Goal: Transaction & Acquisition: Purchase product/service

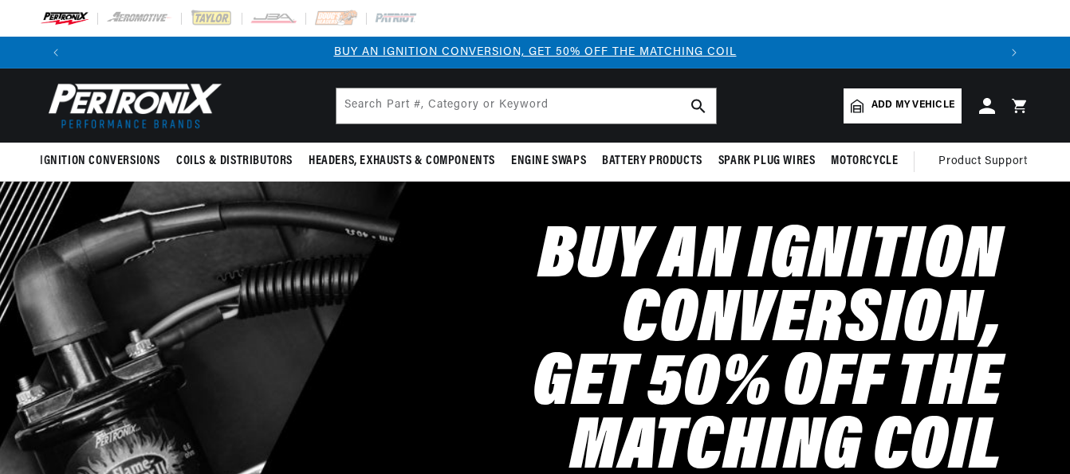
click at [881, 105] on span "Add my vehicle" at bounding box center [913, 105] width 83 height 15
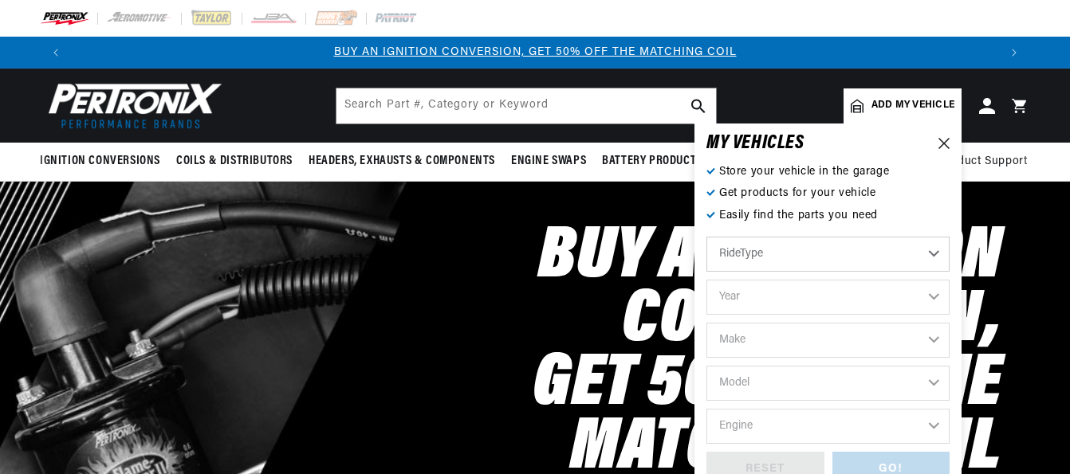
click at [938, 253] on select "RideType ...loading..." at bounding box center [827, 254] width 243 height 35
click at [930, 295] on select "Year 2022 2021 2020 2019 2018 2017 2016 2015 2014 2013 2012 2011 2010 2009 2008…" at bounding box center [827, 297] width 243 height 35
click at [930, 295] on select "Year [DATE] 2021 2020 2019 2018 2017 2016 2015 2014 2013 2012 2011 2010 2009 20…" at bounding box center [827, 297] width 243 height 35
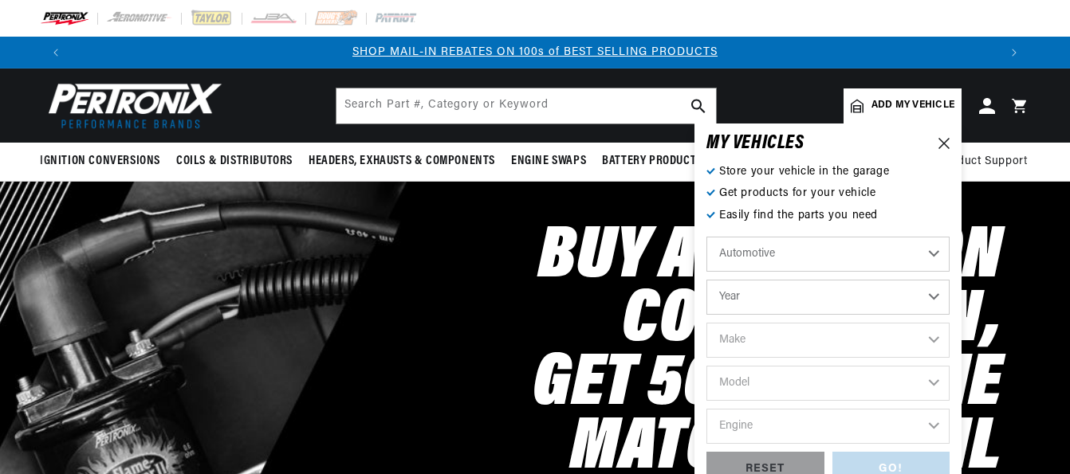
click at [934, 296] on select "Year 2022 2021 2020 2019 2018 2017 2016 2015 2014 2013 2012 2011 2010 2009 2008…" at bounding box center [827, 297] width 243 height 35
click at [571, 309] on h2 "Buy an Ignition Conversion, Get 50% off the Matching Coil" at bounding box center [662, 353] width 682 height 255
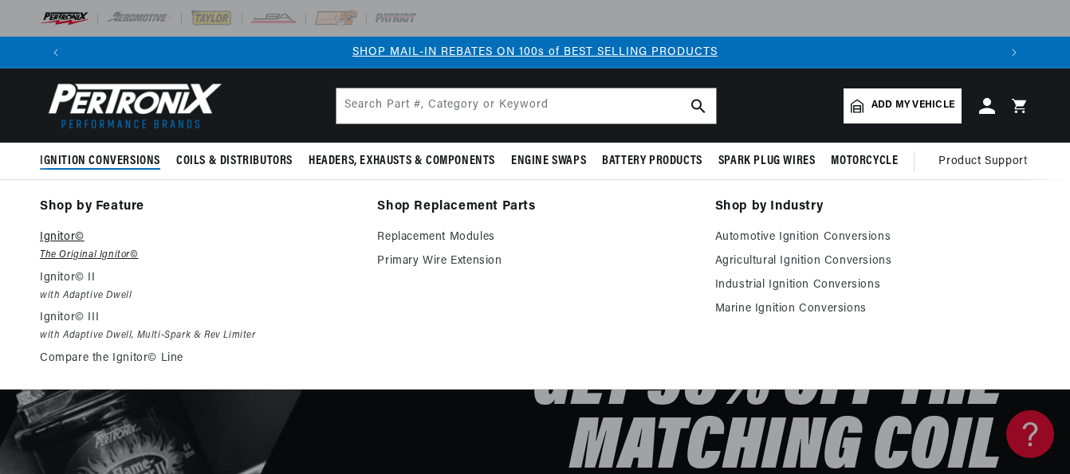
click at [73, 238] on p "Ignitor©" at bounding box center [197, 237] width 315 height 19
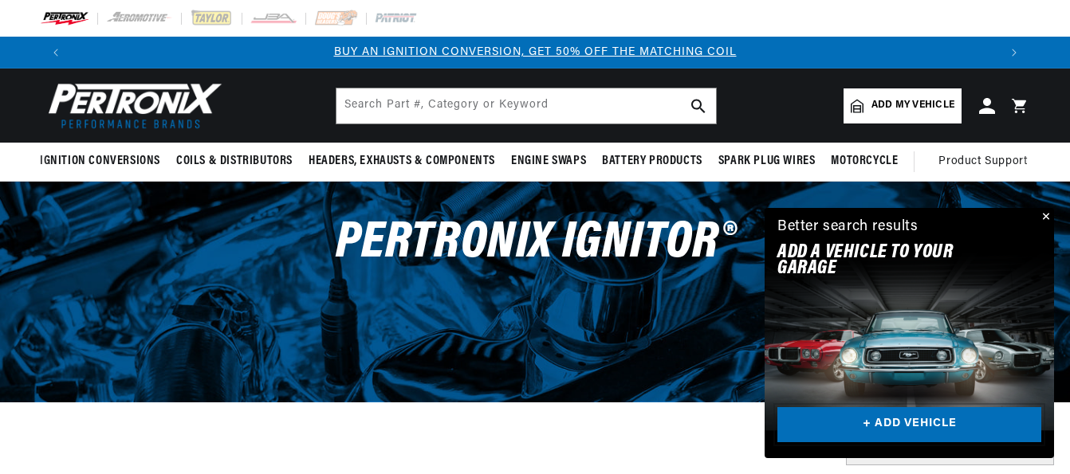
click at [891, 421] on link "+ ADD VEHICLE" at bounding box center [909, 425] width 264 height 36
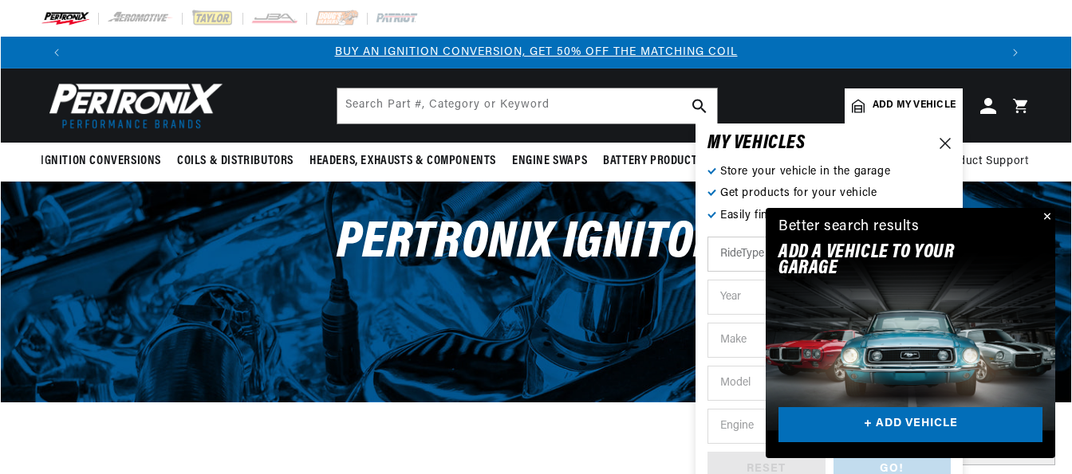
scroll to position [0, 927]
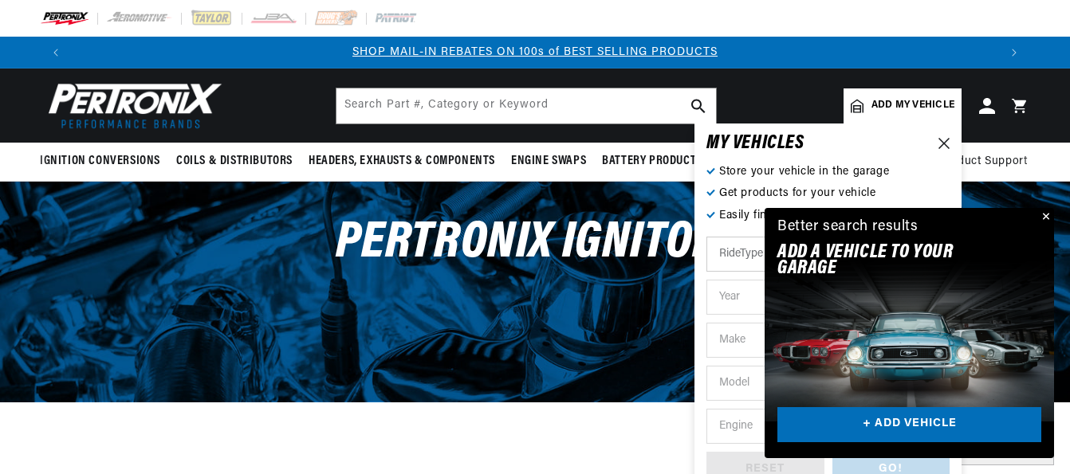
click at [1045, 220] on button "Close" at bounding box center [1044, 217] width 19 height 19
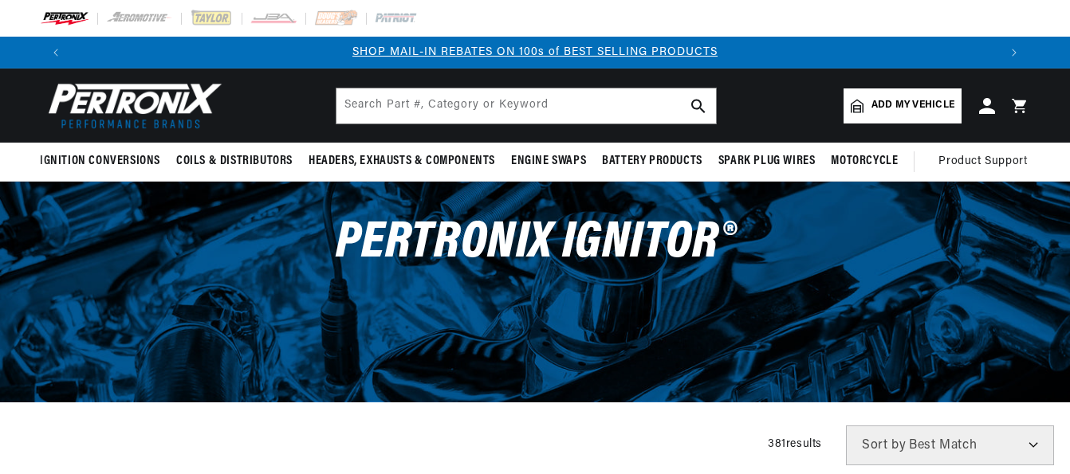
click at [909, 104] on span "Add my vehicle" at bounding box center [913, 105] width 83 height 15
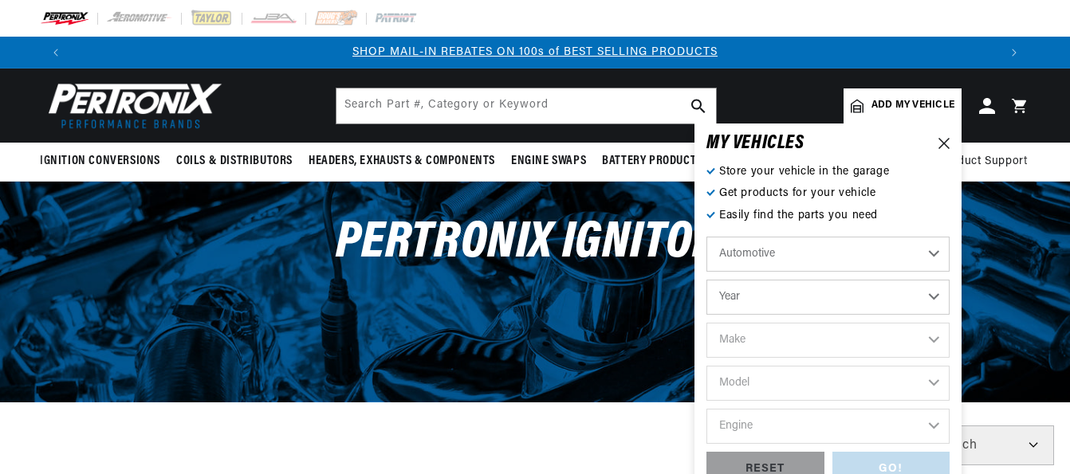
click at [930, 298] on select "Year 2022 2021 2020 2019 2018 2017 2016 2015 2014 2013 2012 2011 2010 2009 2008…" at bounding box center [827, 297] width 243 height 35
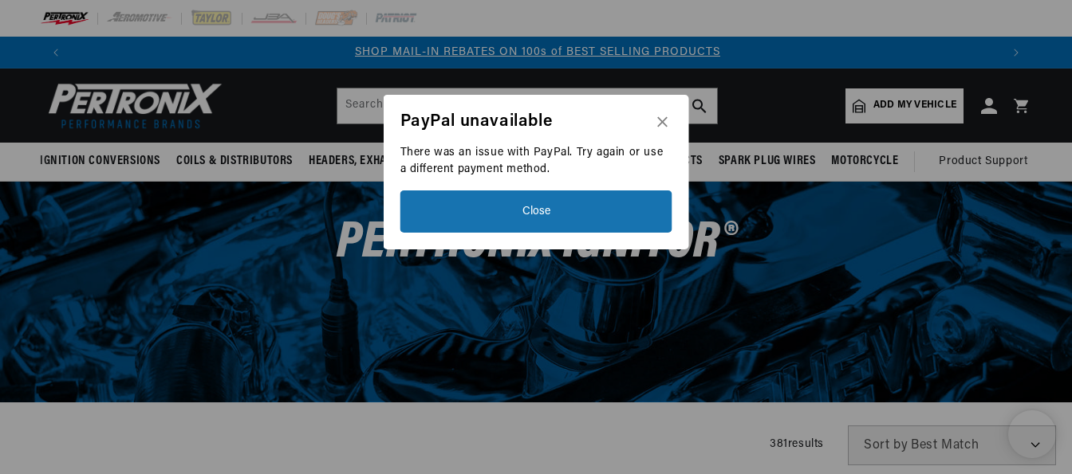
click at [659, 120] on icon "Close" at bounding box center [662, 121] width 10 height 10
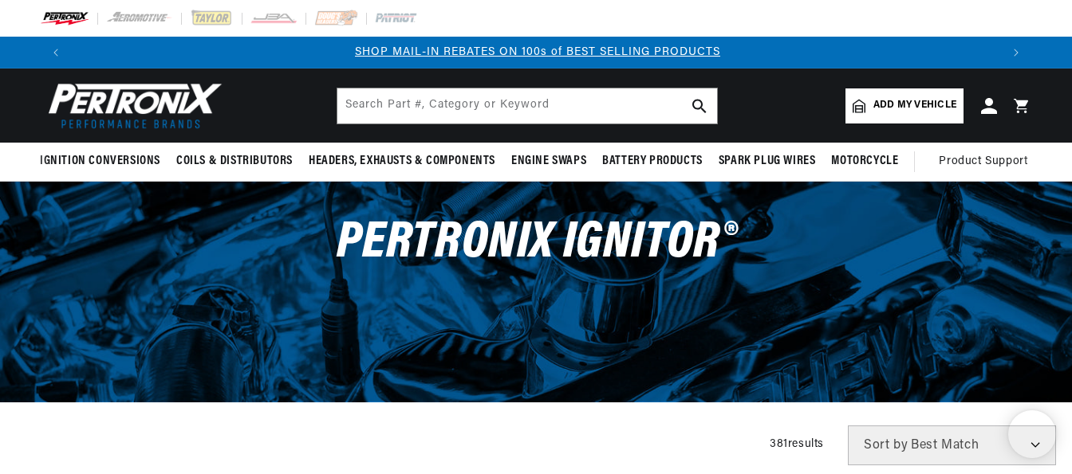
click at [909, 109] on span "Add my vehicle" at bounding box center [914, 105] width 83 height 15
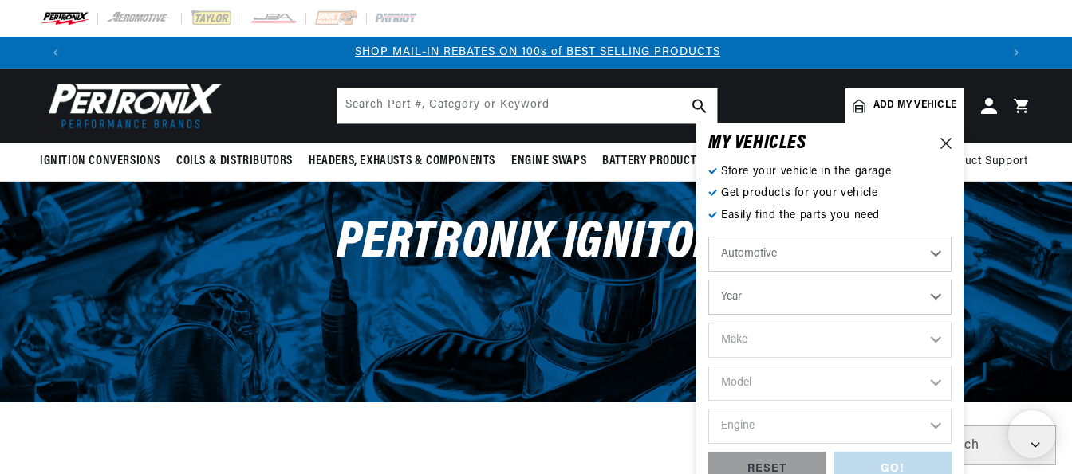
click at [935, 294] on select "Year 2022 2021 2020 2019 2018 2017 2016 2015 2014 2013 2012 2011 2010 2009 2008…" at bounding box center [829, 297] width 243 height 35
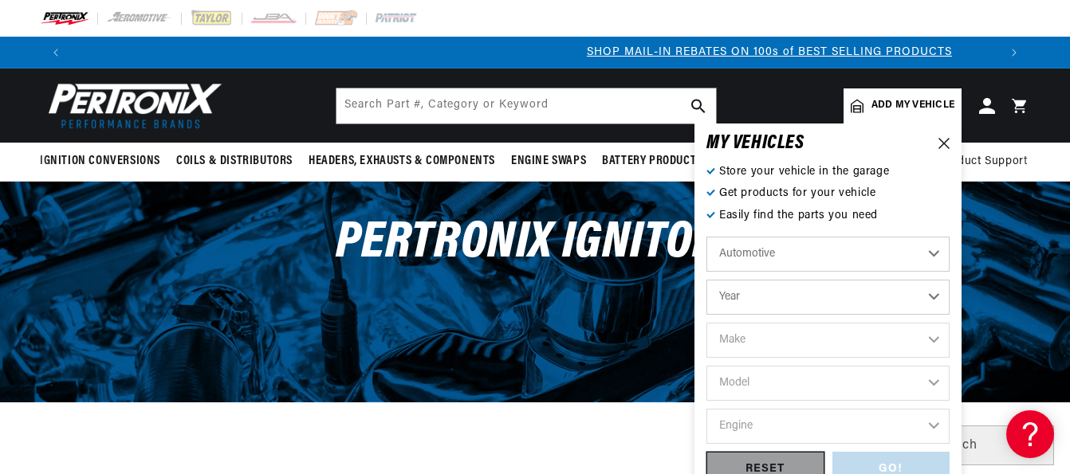
scroll to position [0, 0]
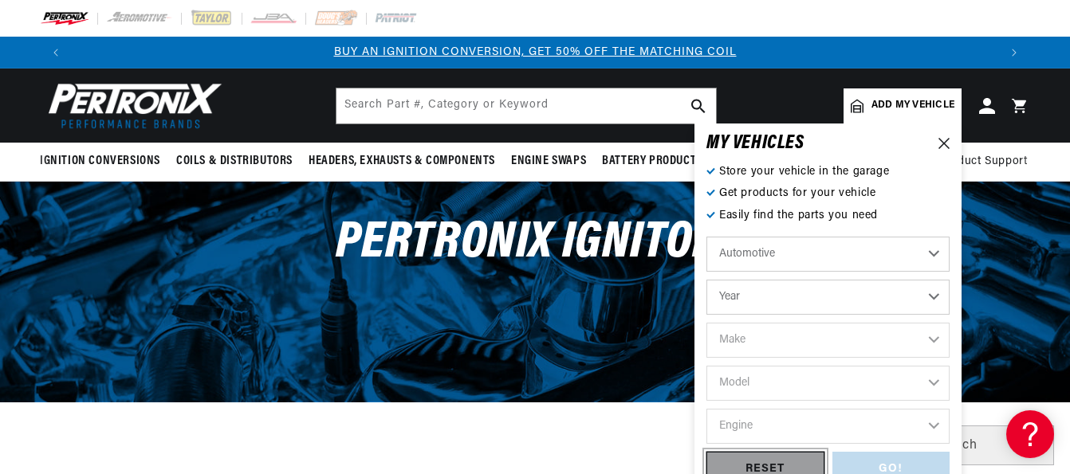
click at [789, 463] on div "RESET" at bounding box center [765, 470] width 118 height 36
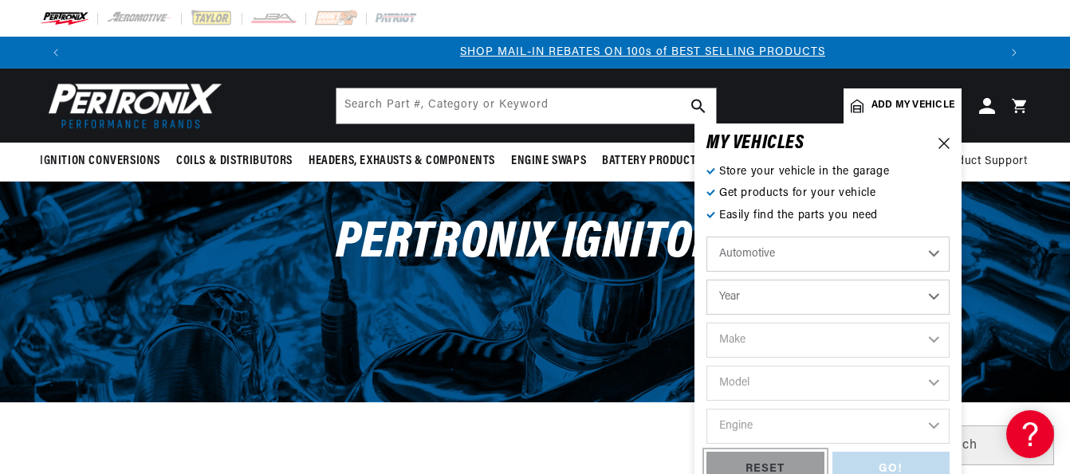
scroll to position [0, 927]
click at [935, 250] on select "Automotive Agricultural Industrial Marine Motorcycle" at bounding box center [827, 254] width 243 height 35
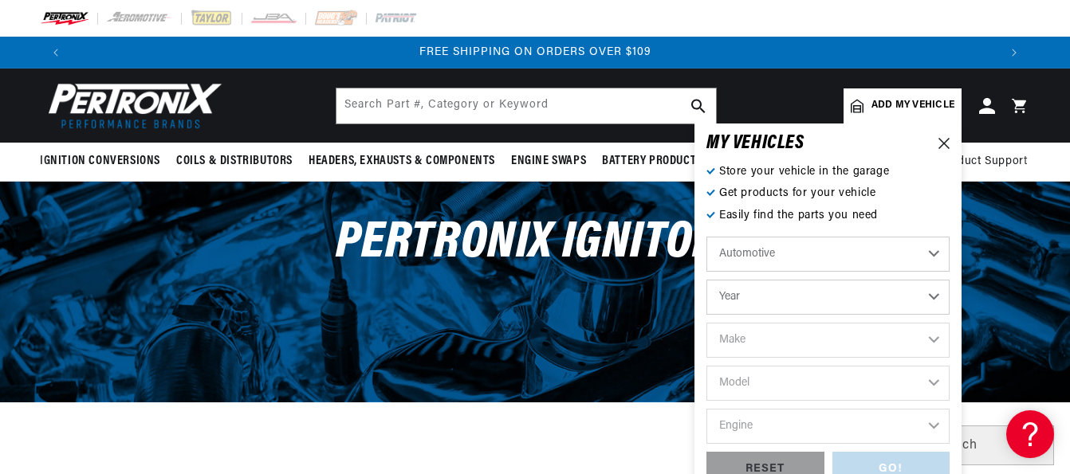
drag, startPoint x: 935, startPoint y: 250, endPoint x: 931, endPoint y: 270, distance: 21.1
click at [935, 250] on select "Automotive Agricultural Industrial Marine Motorcycle" at bounding box center [827, 254] width 243 height 35
click at [936, 293] on select "Year 2022 2021 2020 2019 2018 2017 2016 2015 2014 2013 2012 2011 2010 2009 2008…" at bounding box center [827, 297] width 243 height 35
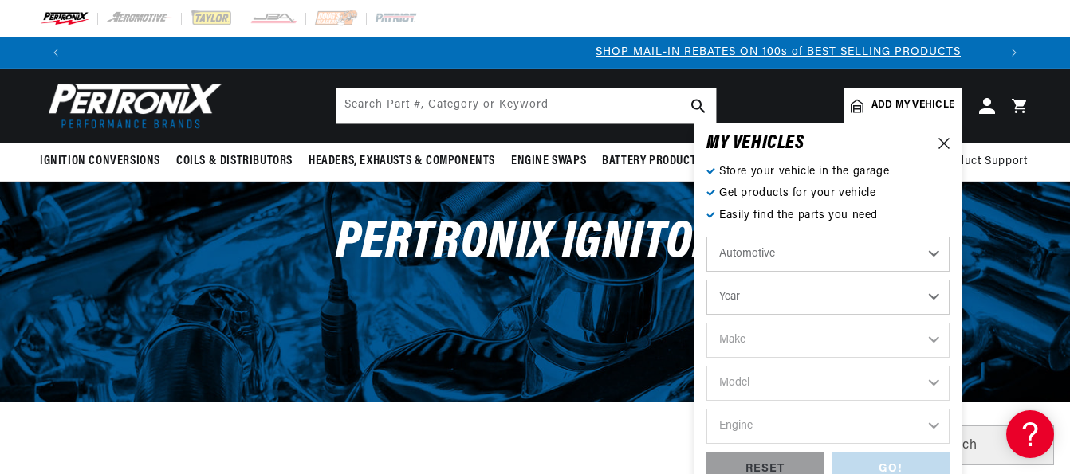
scroll to position [0, 927]
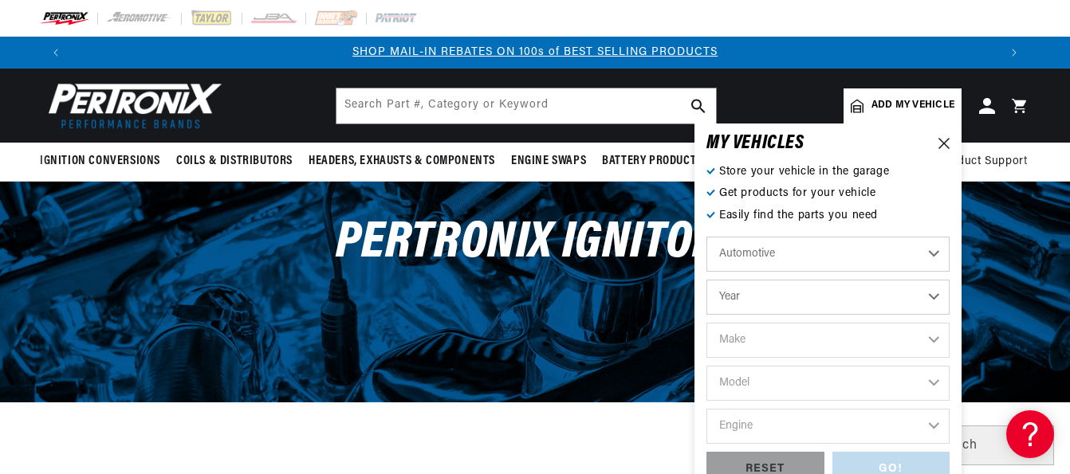
select select "1969"
click at [706, 280] on select "Year 2022 2021 2020 2019 2018 2017 2016 2015 2014 2013 2012 2011 2010 2009 2008…" at bounding box center [827, 297] width 243 height 35
select select "1969"
click at [935, 339] on select "Make Alfa Romeo American Motors Aston Martin Austin Austin Healey Avanti BMW Bu…" at bounding box center [827, 340] width 243 height 35
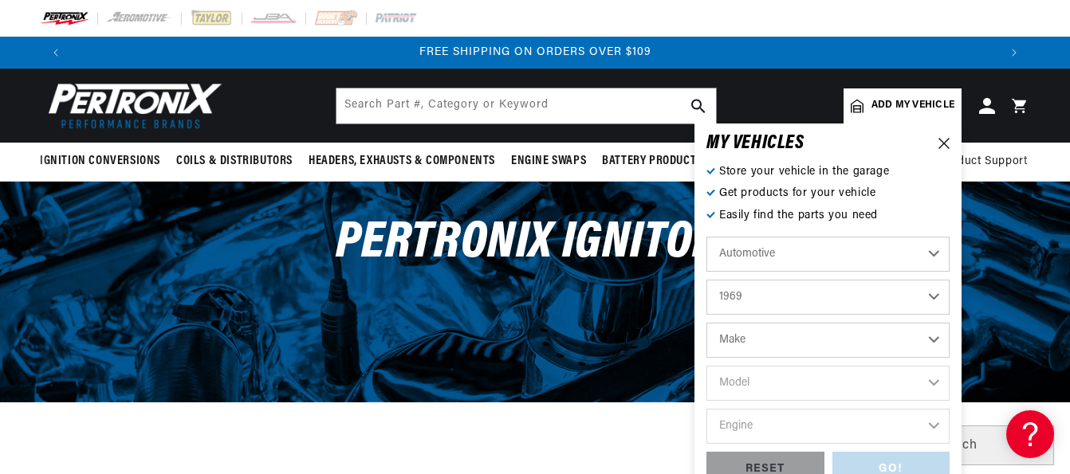
select select "Cadillac"
click at [706, 323] on select "Make Alfa Romeo American Motors Aston Martin Austin Austin Healey Avanti BMW Bu…" at bounding box center [827, 340] width 243 height 35
select select "Cadillac"
click at [934, 386] on select "Model Calais DeVille Eldorado Fleetwood" at bounding box center [827, 383] width 243 height 35
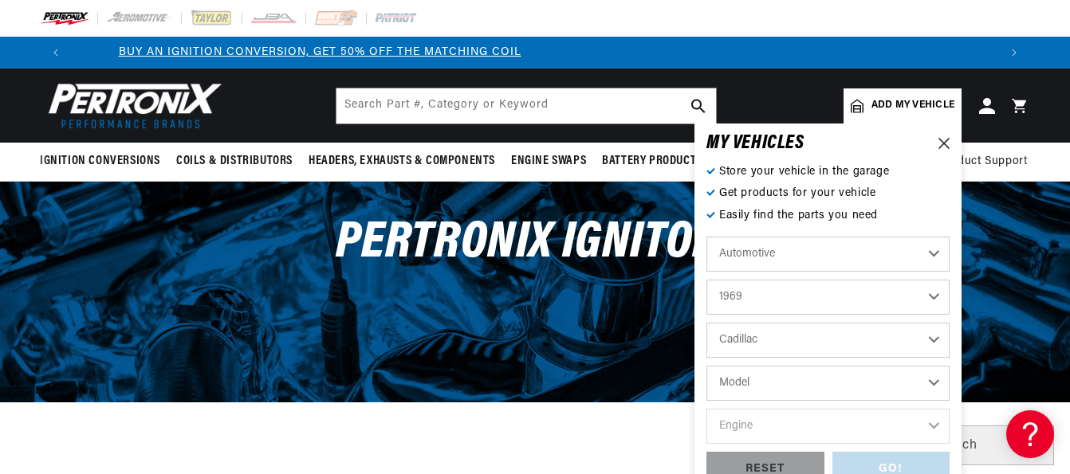
scroll to position [0, 0]
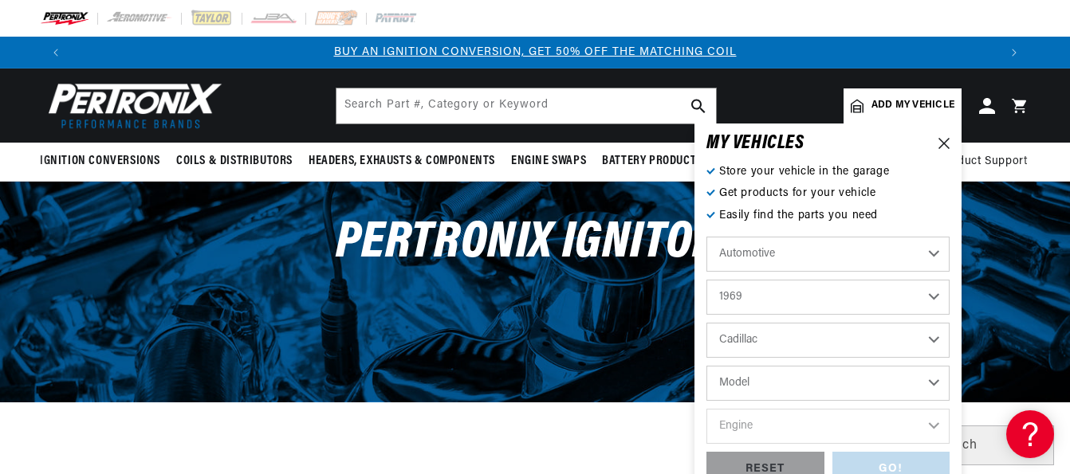
select select "DeVille"
click at [706, 366] on select "Model Calais DeVille Eldorado Fleetwood" at bounding box center [827, 383] width 243 height 35
select select "DeVille"
click at [935, 424] on select "Engine 7.7L" at bounding box center [827, 426] width 243 height 35
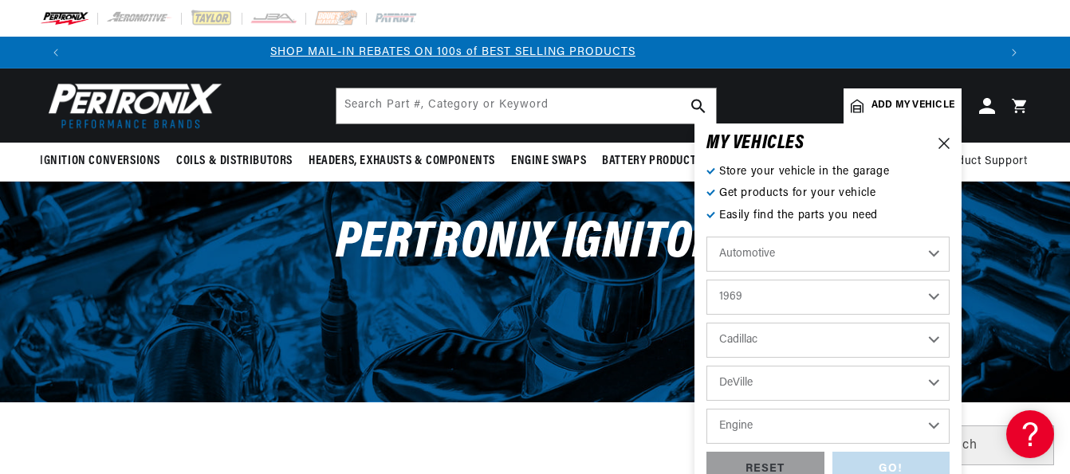
select select "7.7L"
click at [706, 409] on select "Engine 7.7L" at bounding box center [827, 426] width 243 height 35
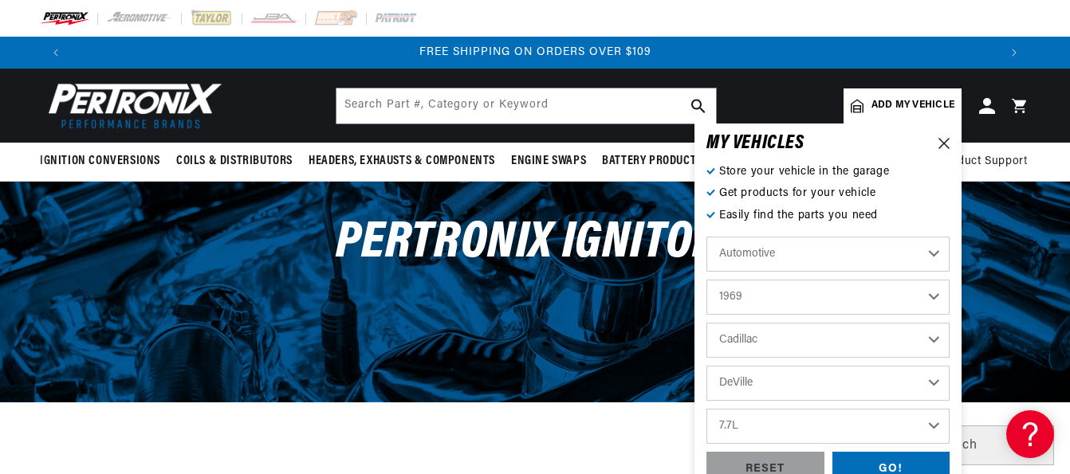
select select "7.7L"
click at [899, 462] on div "GO!" at bounding box center [891, 470] width 118 height 36
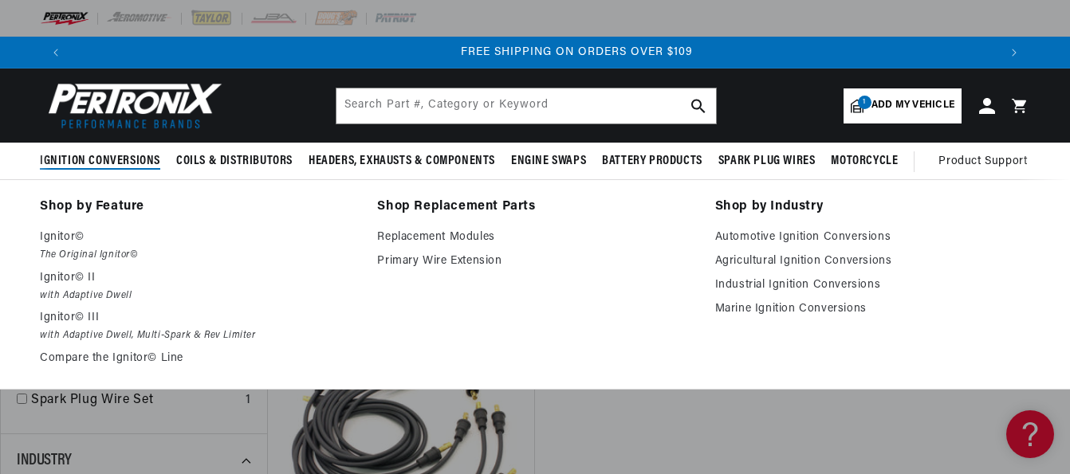
scroll to position [0, 1853]
click at [69, 240] on p "Ignitor©" at bounding box center [197, 237] width 315 height 19
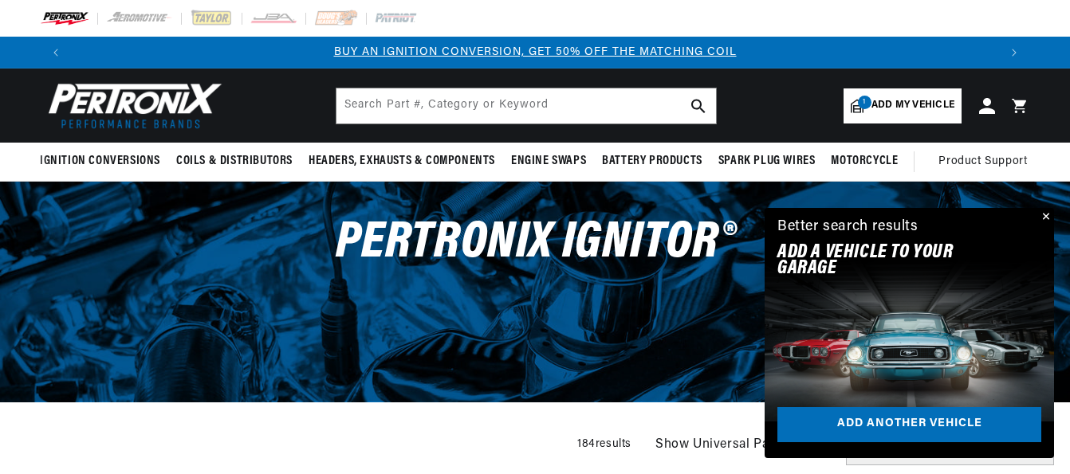
scroll to position [0, 1853]
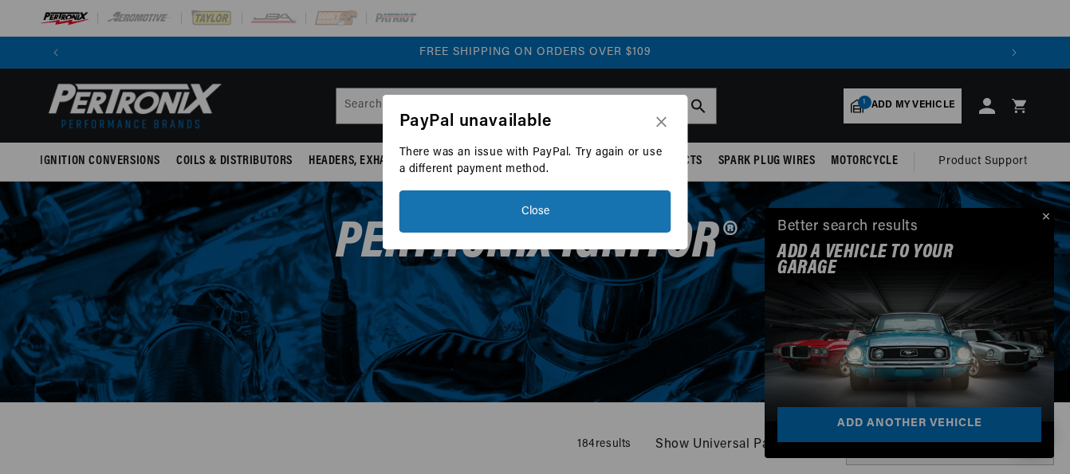
click at [659, 118] on icon "Close" at bounding box center [661, 121] width 10 height 10
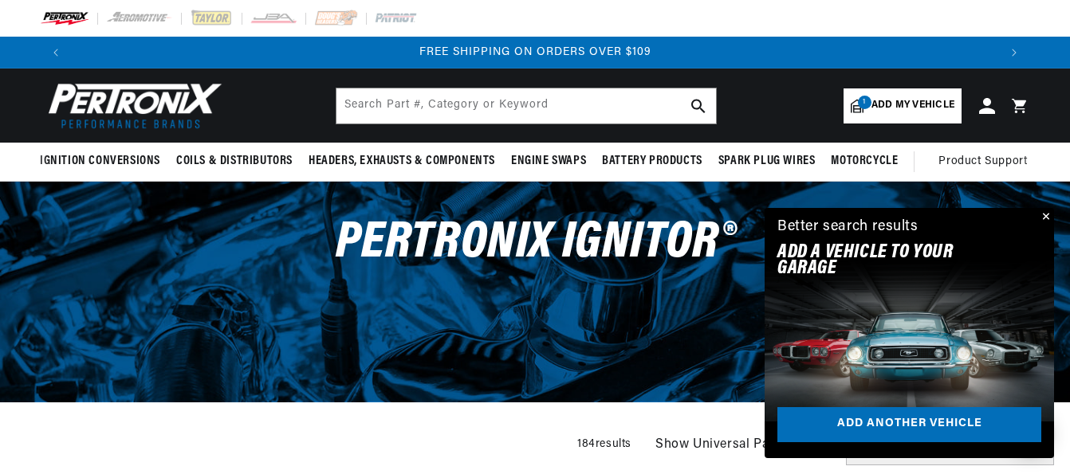
click at [1047, 215] on button "Close" at bounding box center [1044, 217] width 19 height 19
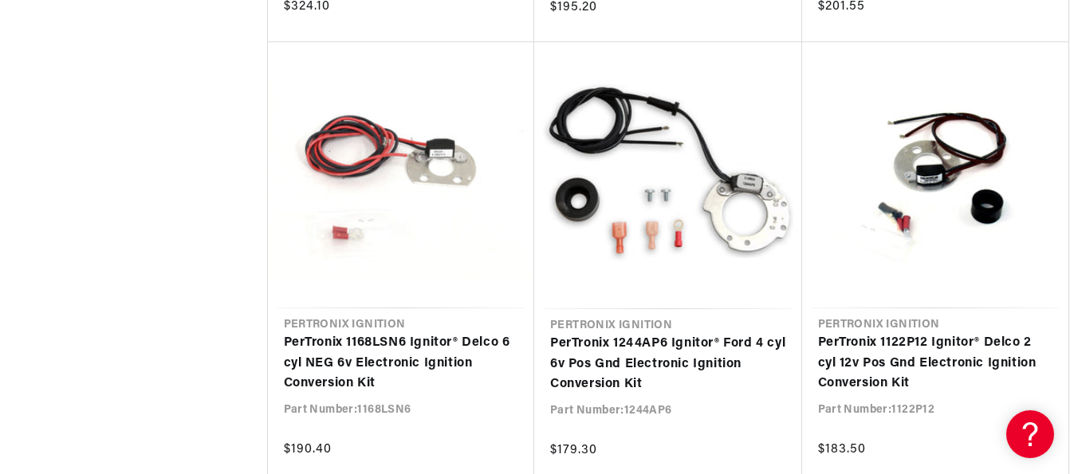
scroll to position [1882, 0]
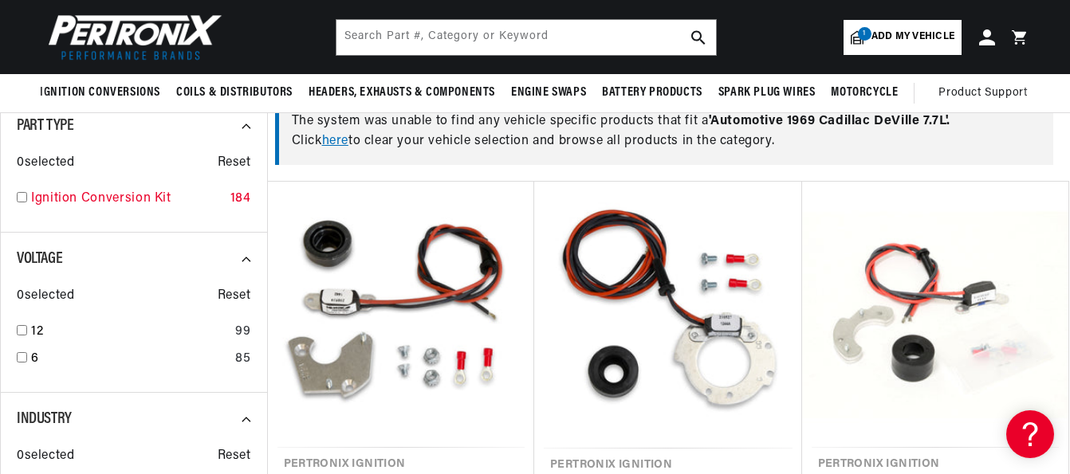
click at [22, 200] on input "checkbox" at bounding box center [22, 197] width 10 height 10
checkbox input "false"
click at [19, 332] on input "checkbox" at bounding box center [22, 330] width 10 height 10
checkbox input "false"
checkbox input "true"
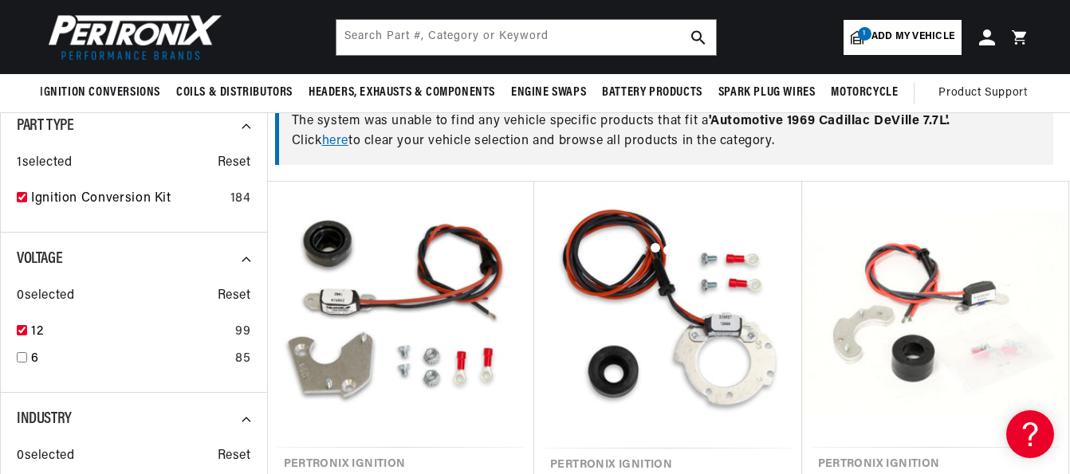
checkbox input "true"
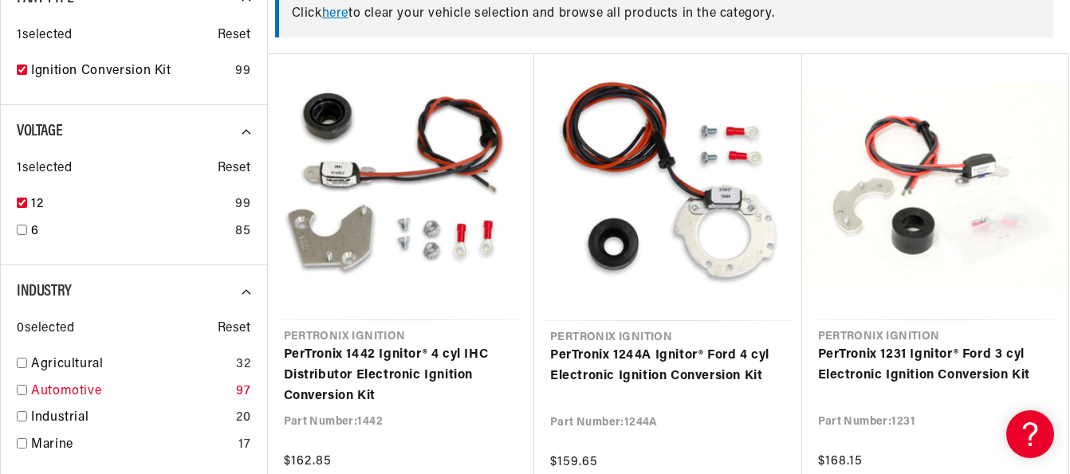
click at [22, 392] on input "checkbox" at bounding box center [22, 390] width 10 height 10
checkbox input "true"
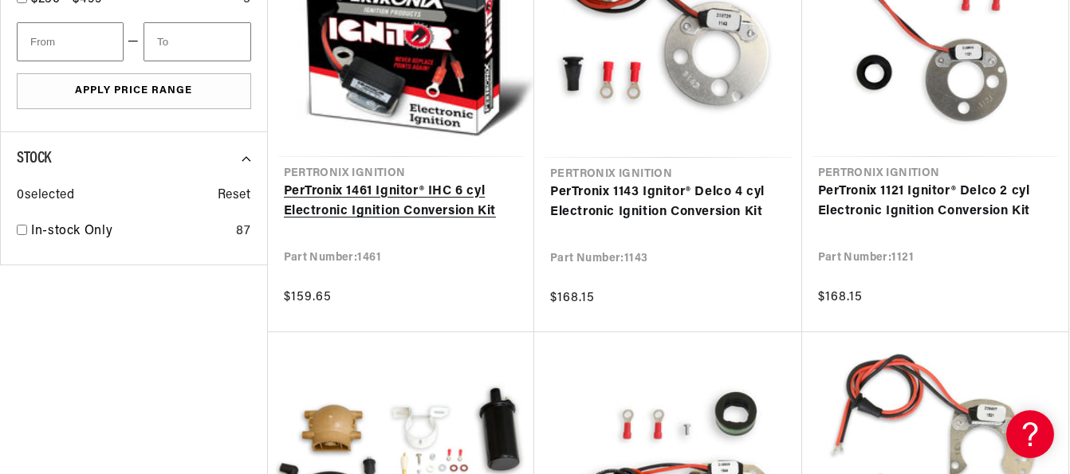
scroll to position [1180, 0]
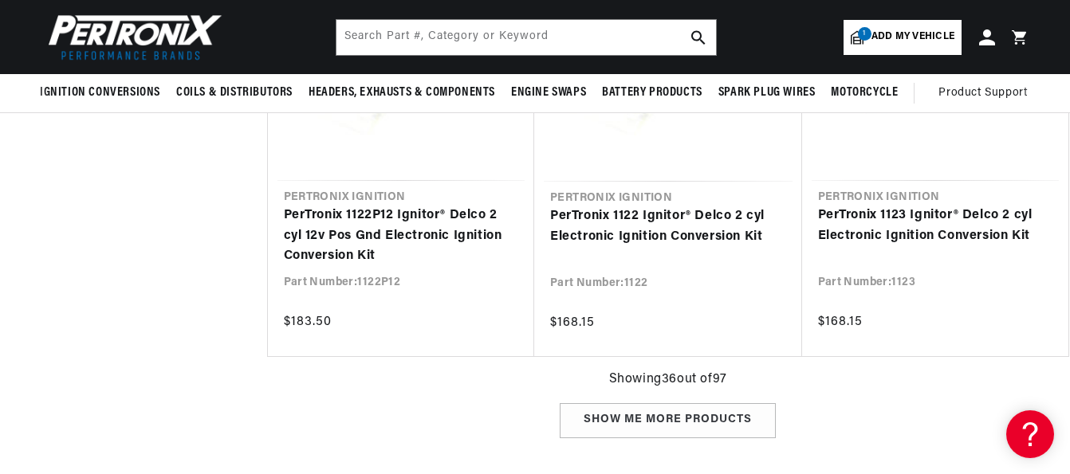
scroll to position [0, 1853]
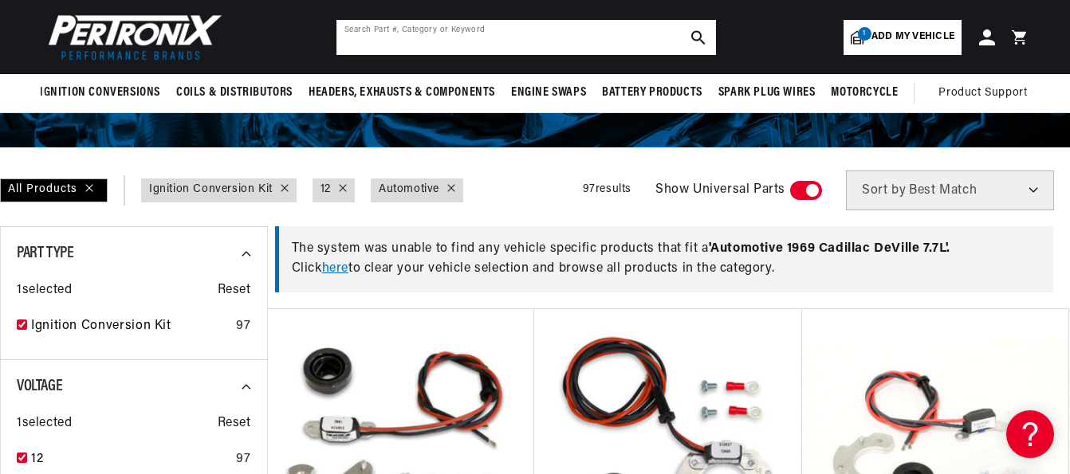
click at [379, 41] on input "text" at bounding box center [526, 37] width 380 height 35
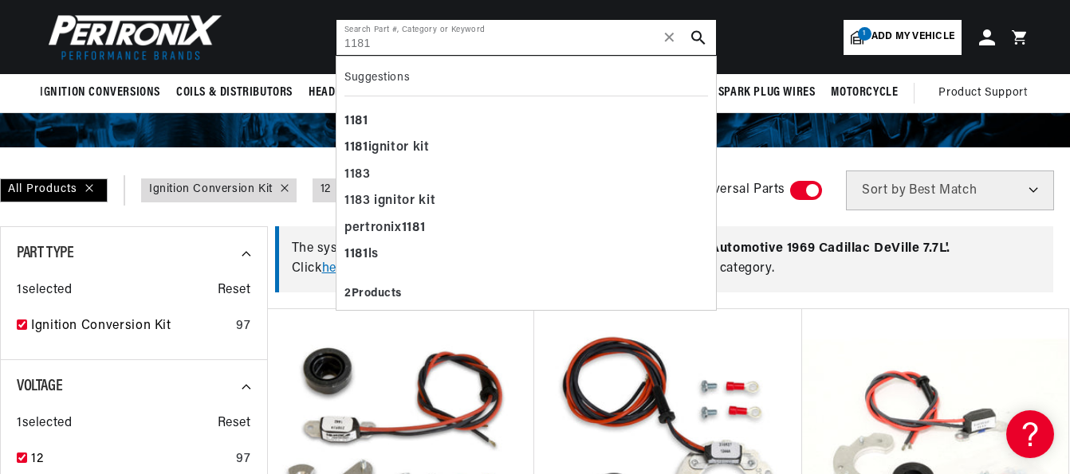
scroll to position [0, 927]
type input "1181"
click at [401, 144] on div "1181 ignitor kit" at bounding box center [526, 148] width 364 height 27
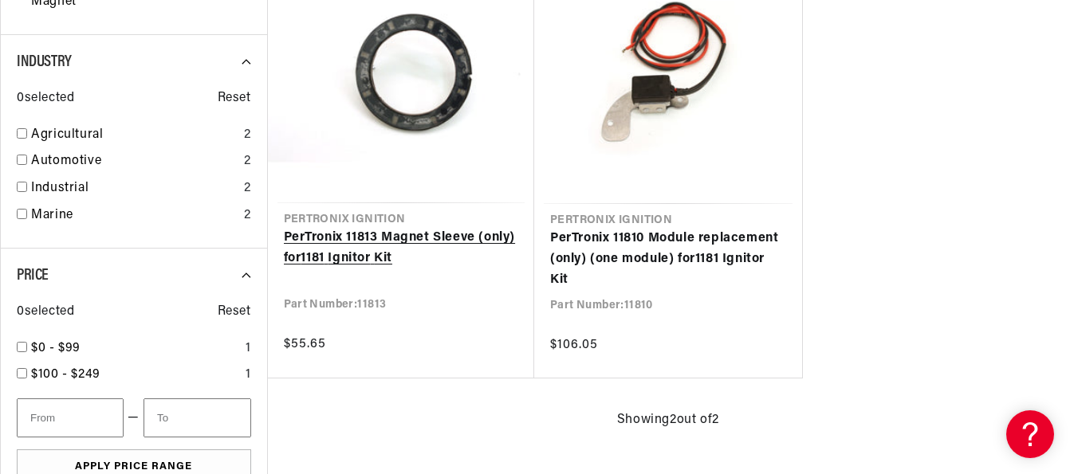
scroll to position [0, 1853]
click at [348, 260] on link "PerTronix 11813 Magnet Sleeve (only) for 1181 Ignitor Kit" at bounding box center [401, 248] width 235 height 41
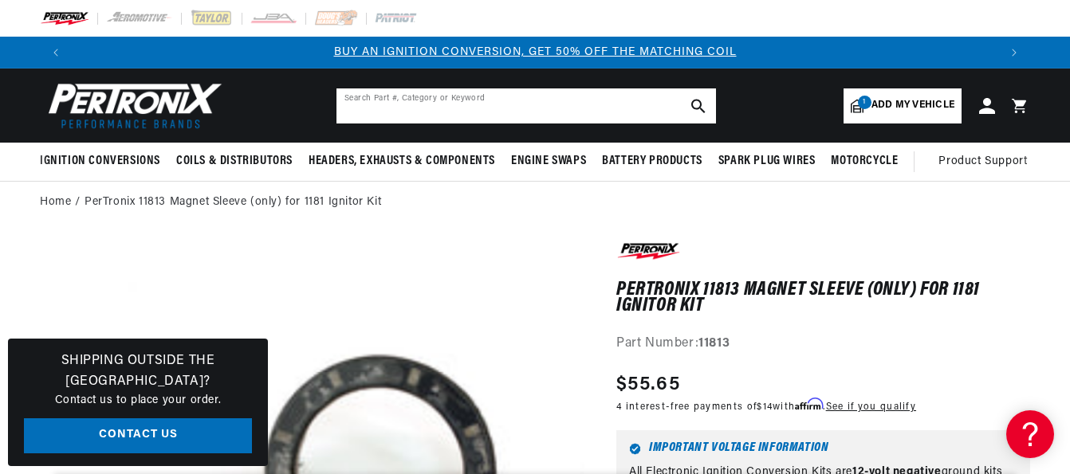
click at [420, 102] on input "text" at bounding box center [526, 106] width 380 height 35
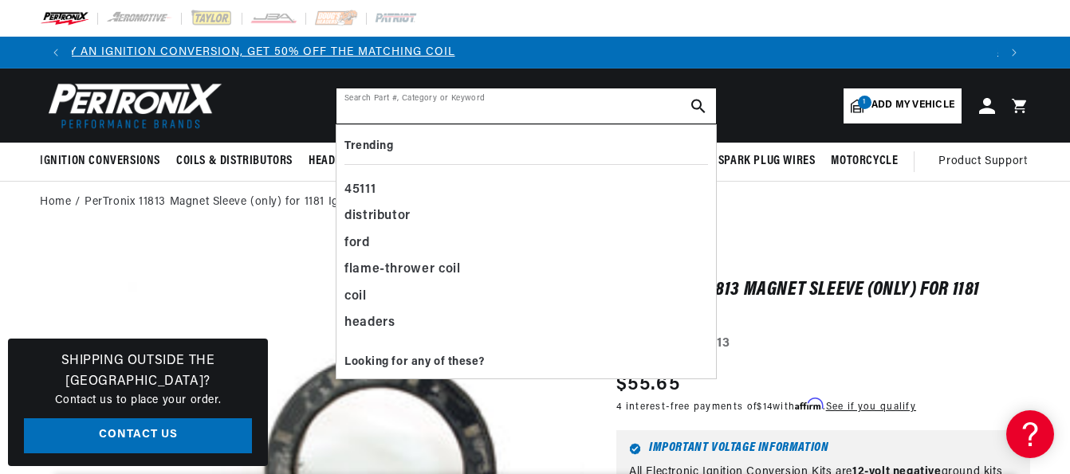
scroll to position [0, 927]
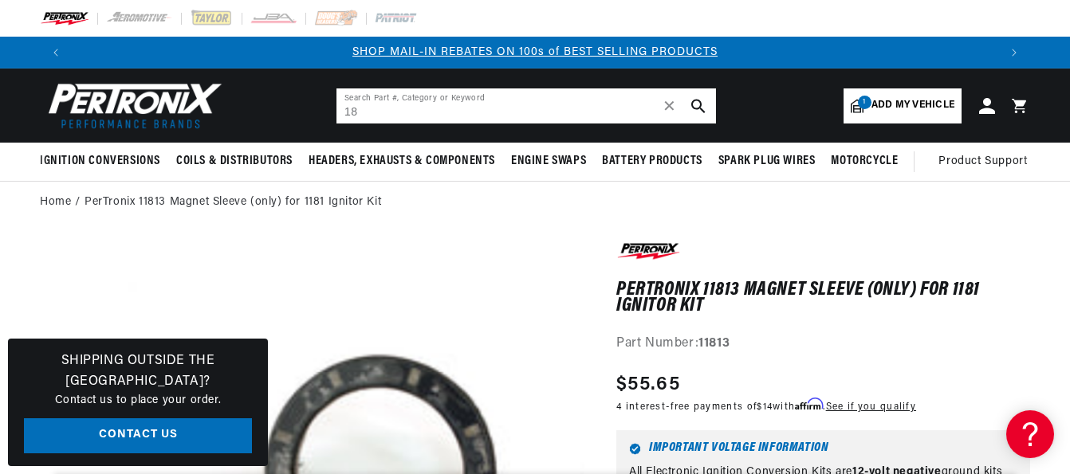
type input "1"
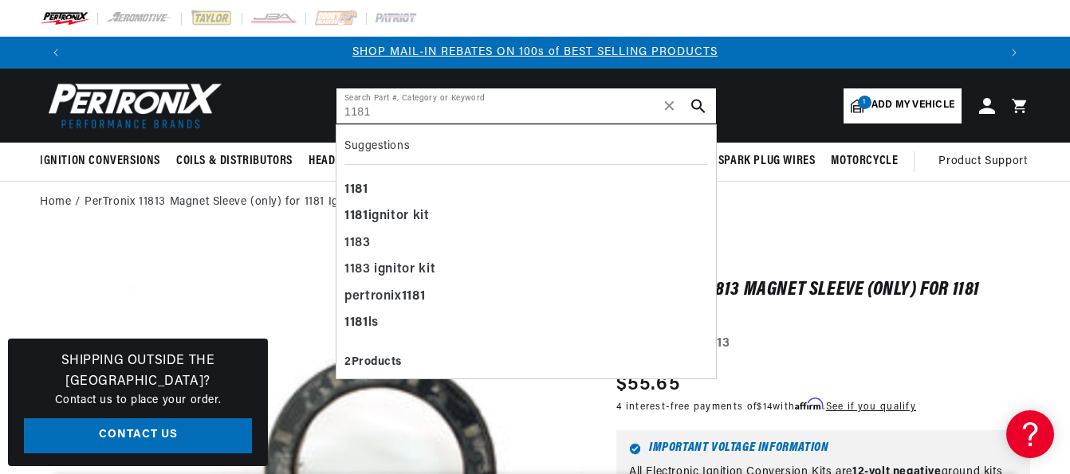
scroll to position [0, 1853]
type input "1181"
click at [410, 213] on div "1181 ignitor kit" at bounding box center [526, 216] width 364 height 27
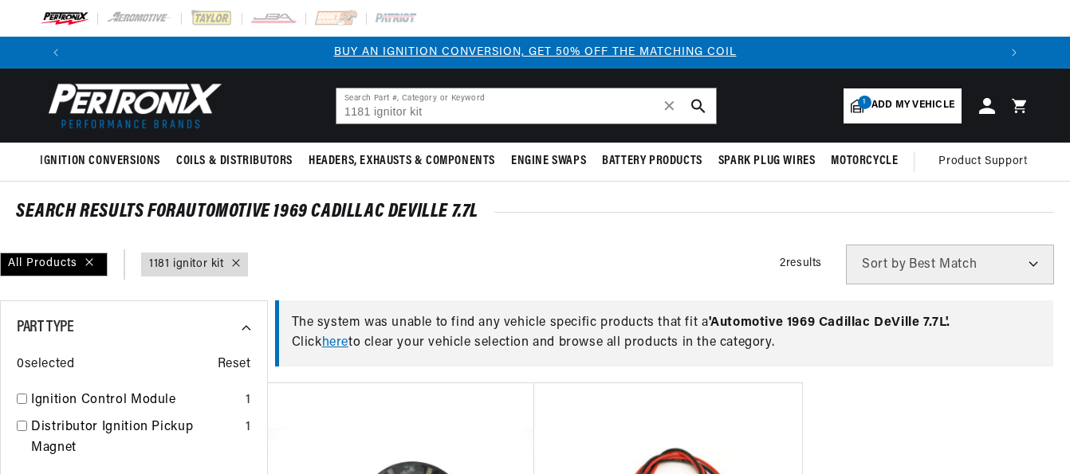
type input "1181 ignitor kit"
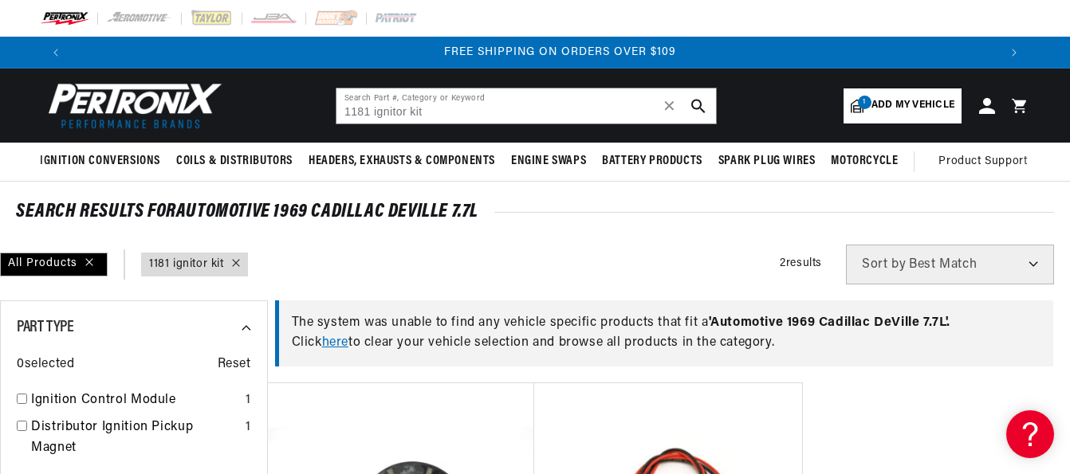
scroll to position [0, 1853]
